Goal: Task Accomplishment & Management: Use online tool/utility

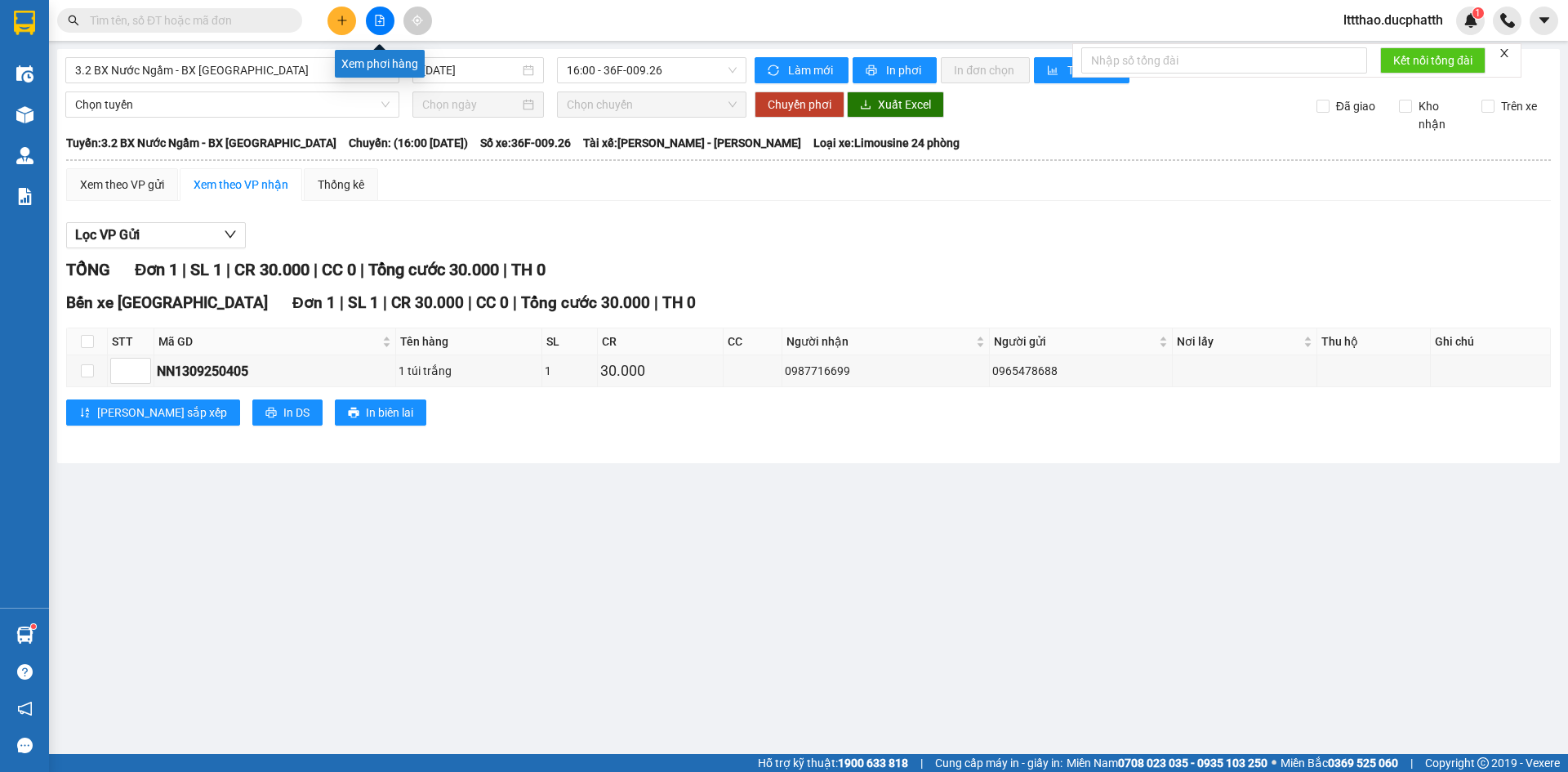
click at [380, 27] on button at bounding box center [380, 21] width 29 height 29
click at [316, 78] on span "3.2 BX Nước Ngầm - BX [GEOGRAPHIC_DATA]" at bounding box center [232, 71] width 314 height 25
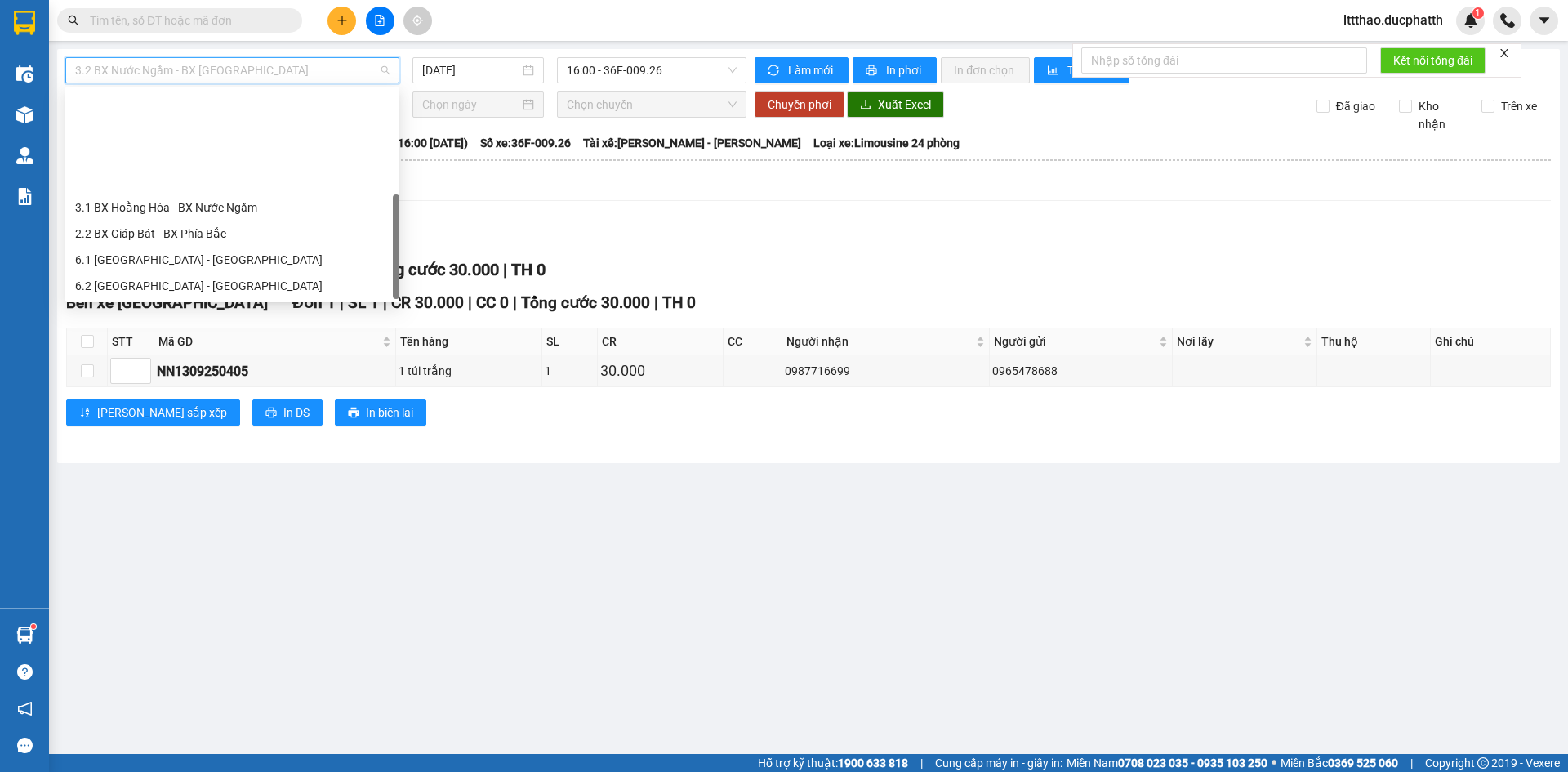
click at [234, 355] on div "1.2 BX Nước Ngầm - BX Phía Tây" at bounding box center [232, 364] width 314 height 18
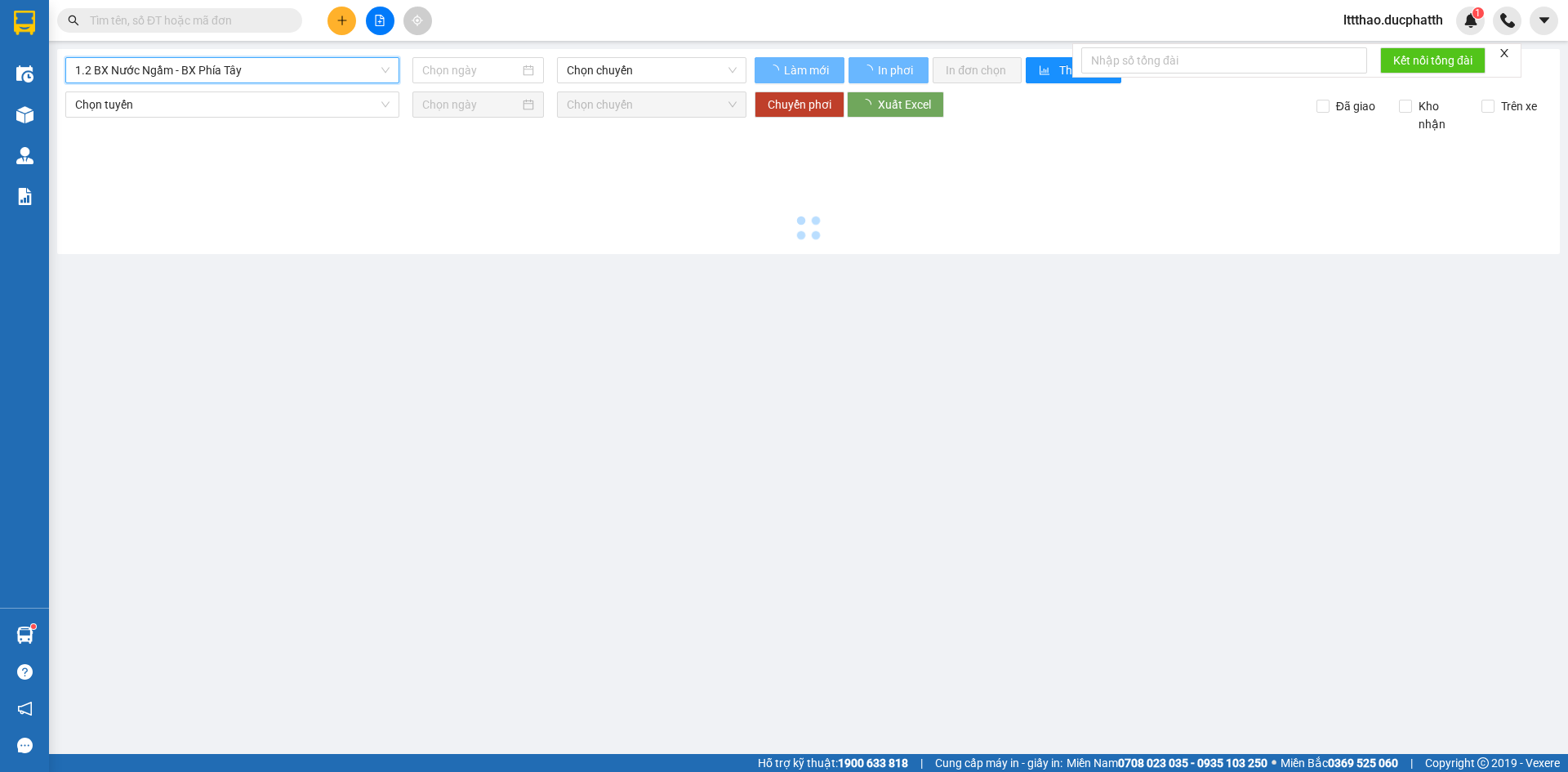
type input "[DATE]"
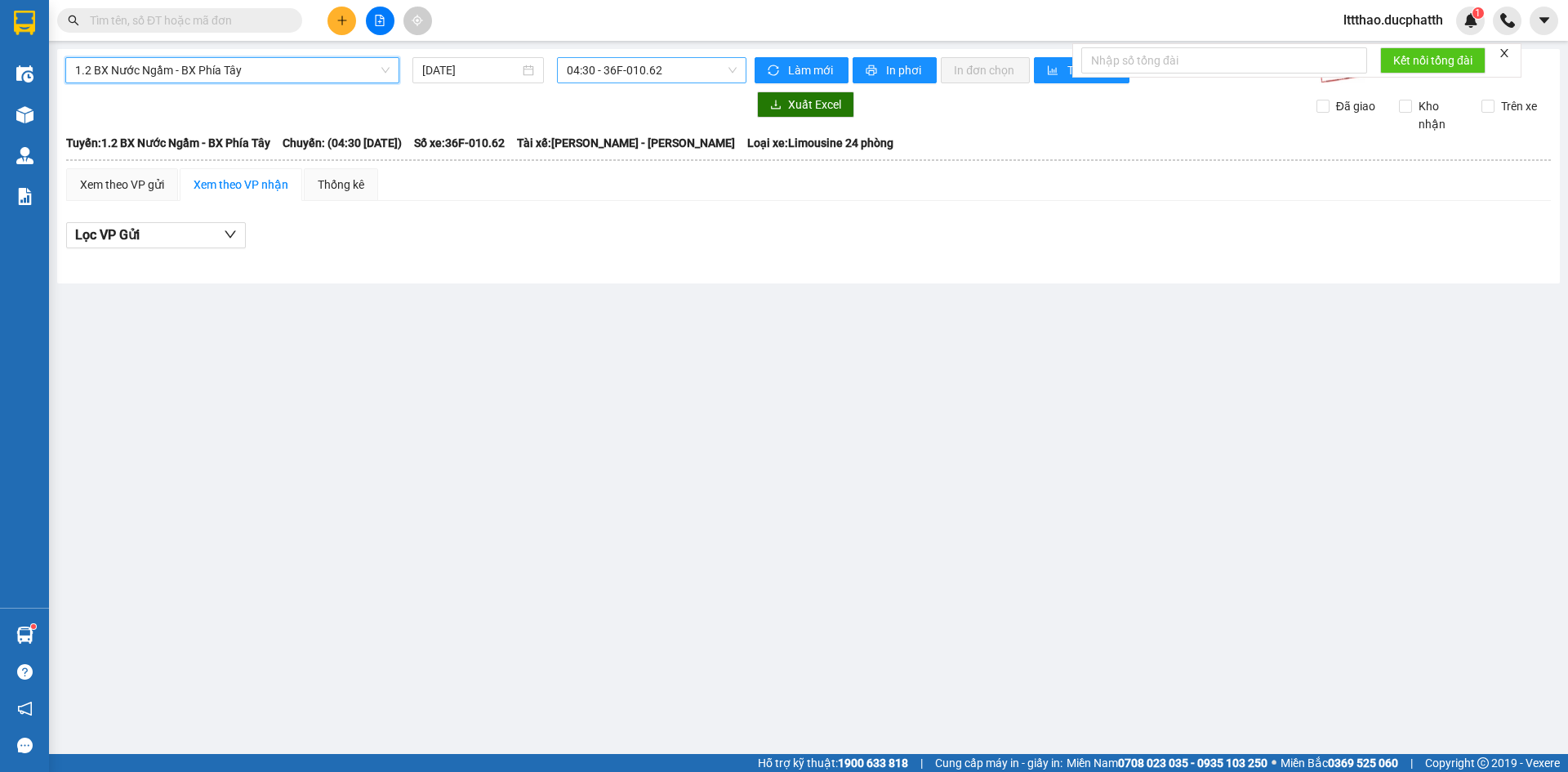
click at [611, 67] on span "04:30 - 36F-010.62" at bounding box center [651, 71] width 170 height 25
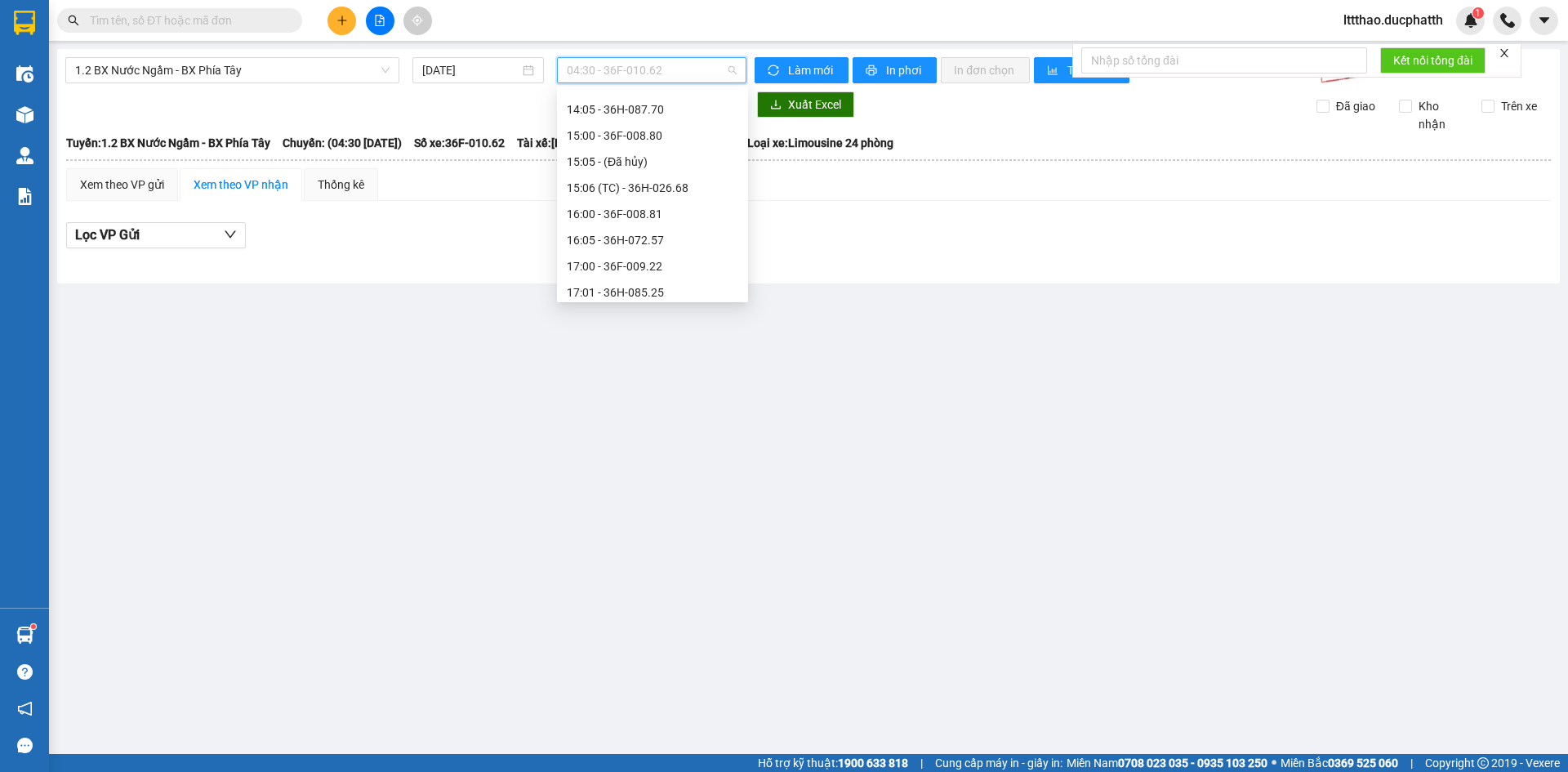
scroll to position [598, 0]
click at [645, 188] on div "17:00 - 36F-009.22" at bounding box center [652, 185] width 171 height 18
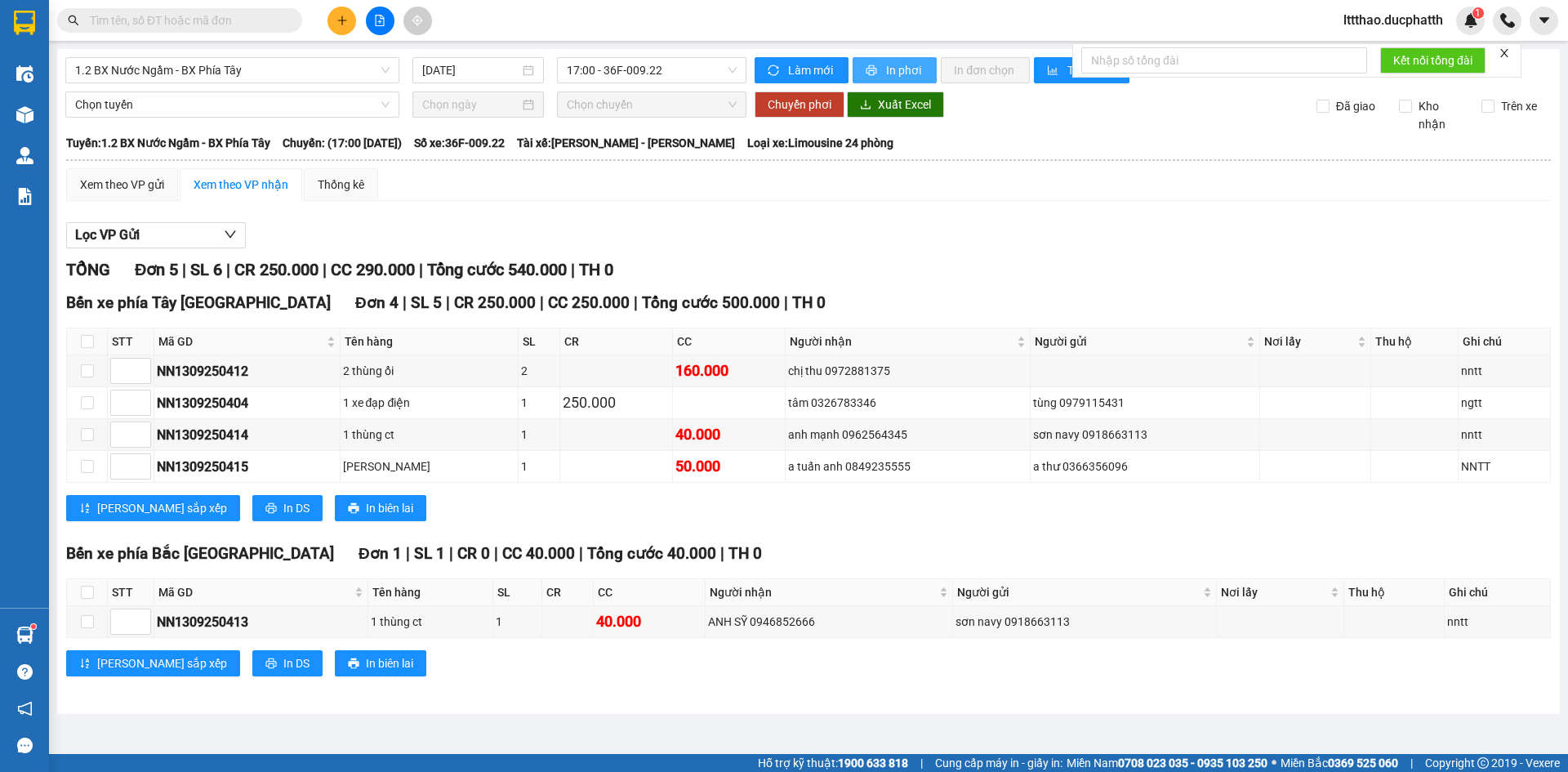
click at [878, 71] on button "In phơi" at bounding box center [894, 71] width 84 height 26
